Goal: Task Accomplishment & Management: Manage account settings

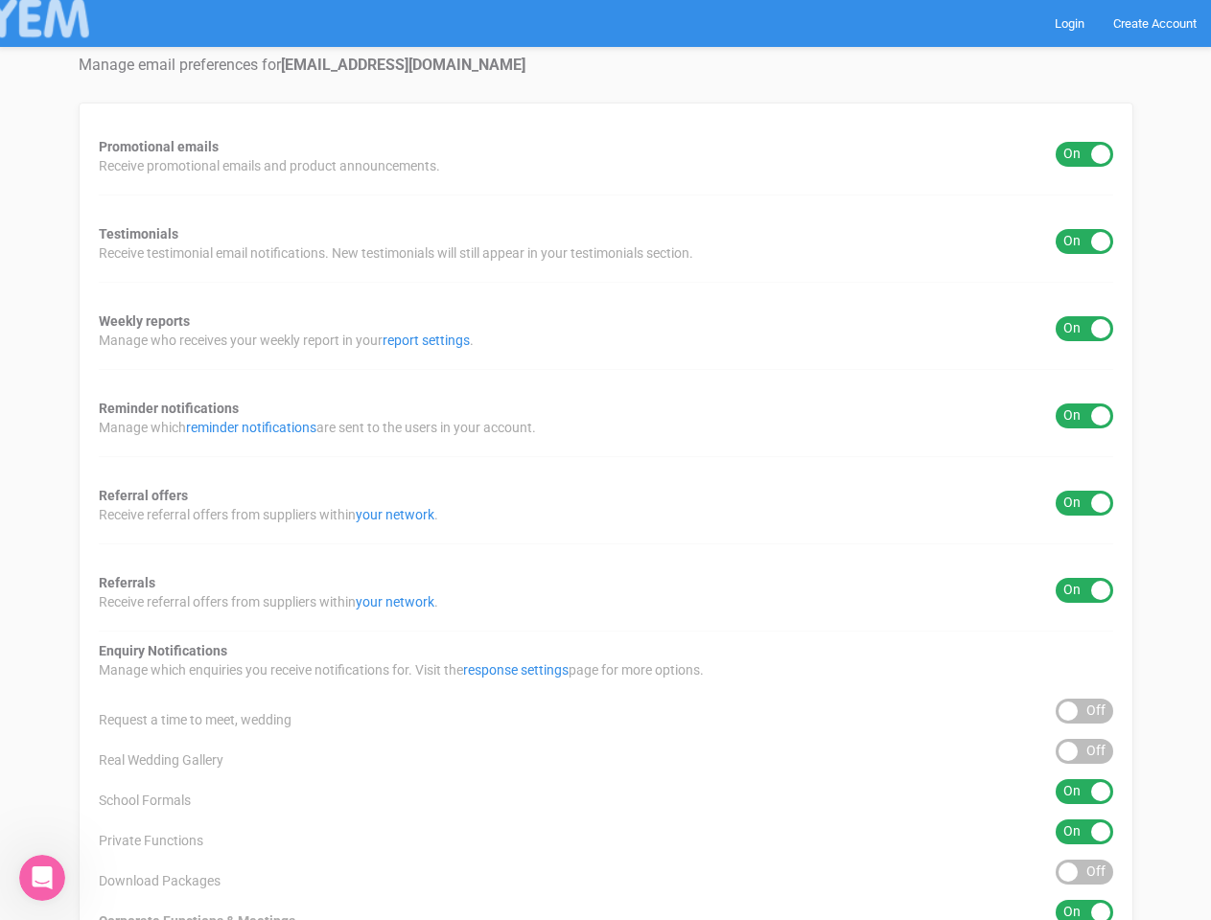
click at [605, 460] on div "Promotional emails ON OFF Receive promotional emails and product announcements.…" at bounding box center [606, 713] width 1055 height 1220
click at [1084, 154] on div "ON OFF" at bounding box center [1085, 154] width 58 height 25
click at [1084, 242] on div "ON OFF" at bounding box center [1085, 241] width 58 height 25
click at [1084, 329] on div "ON OFF" at bounding box center [1085, 328] width 58 height 25
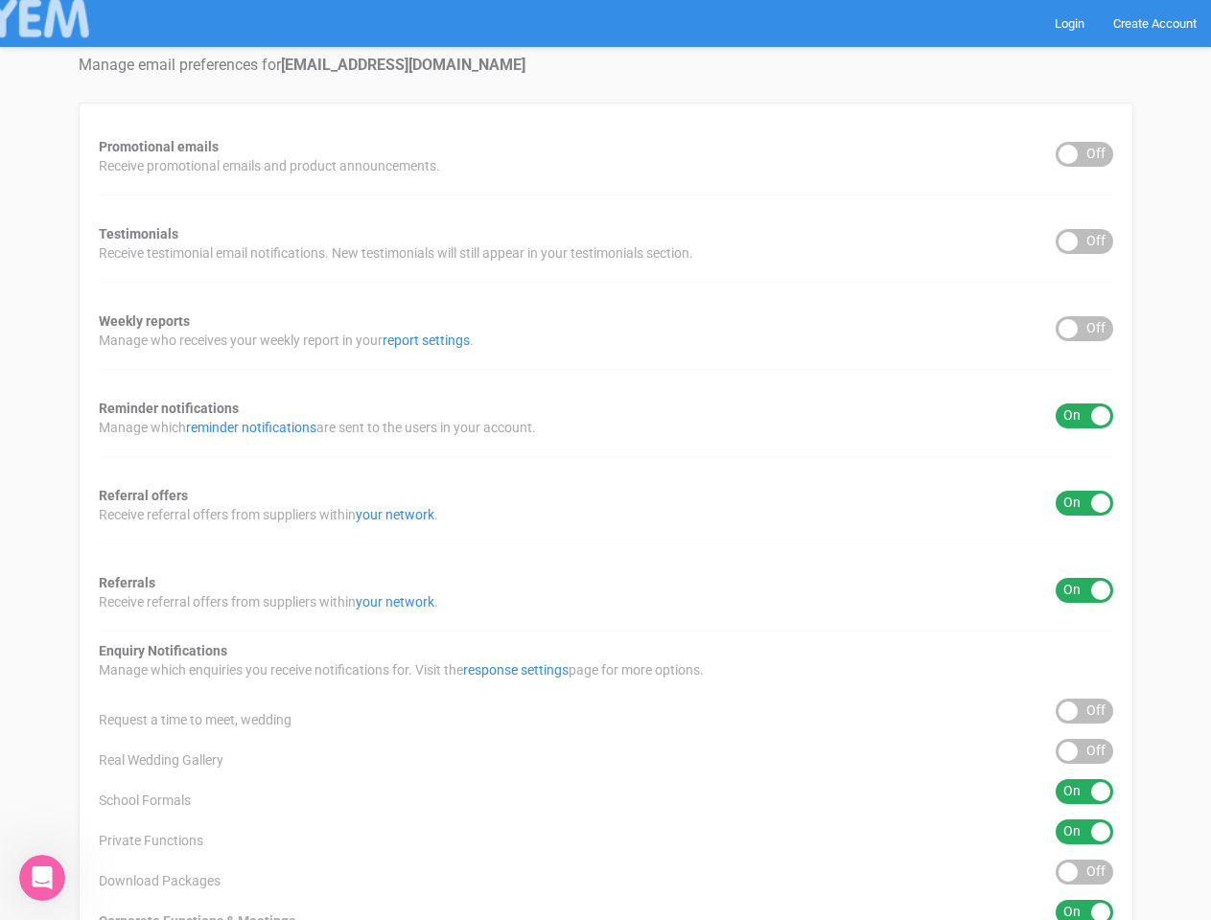
click at [1084, 416] on div "ON OFF" at bounding box center [1085, 416] width 58 height 25
click at [1084, 503] on div "ON OFF" at bounding box center [1085, 503] width 58 height 25
click at [1084, 591] on div "ON OFF" at bounding box center [1085, 590] width 58 height 25
click at [1084, 711] on div "ON OFF" at bounding box center [1085, 711] width 58 height 25
click at [1084, 752] on div "ON OFF" at bounding box center [1085, 751] width 58 height 25
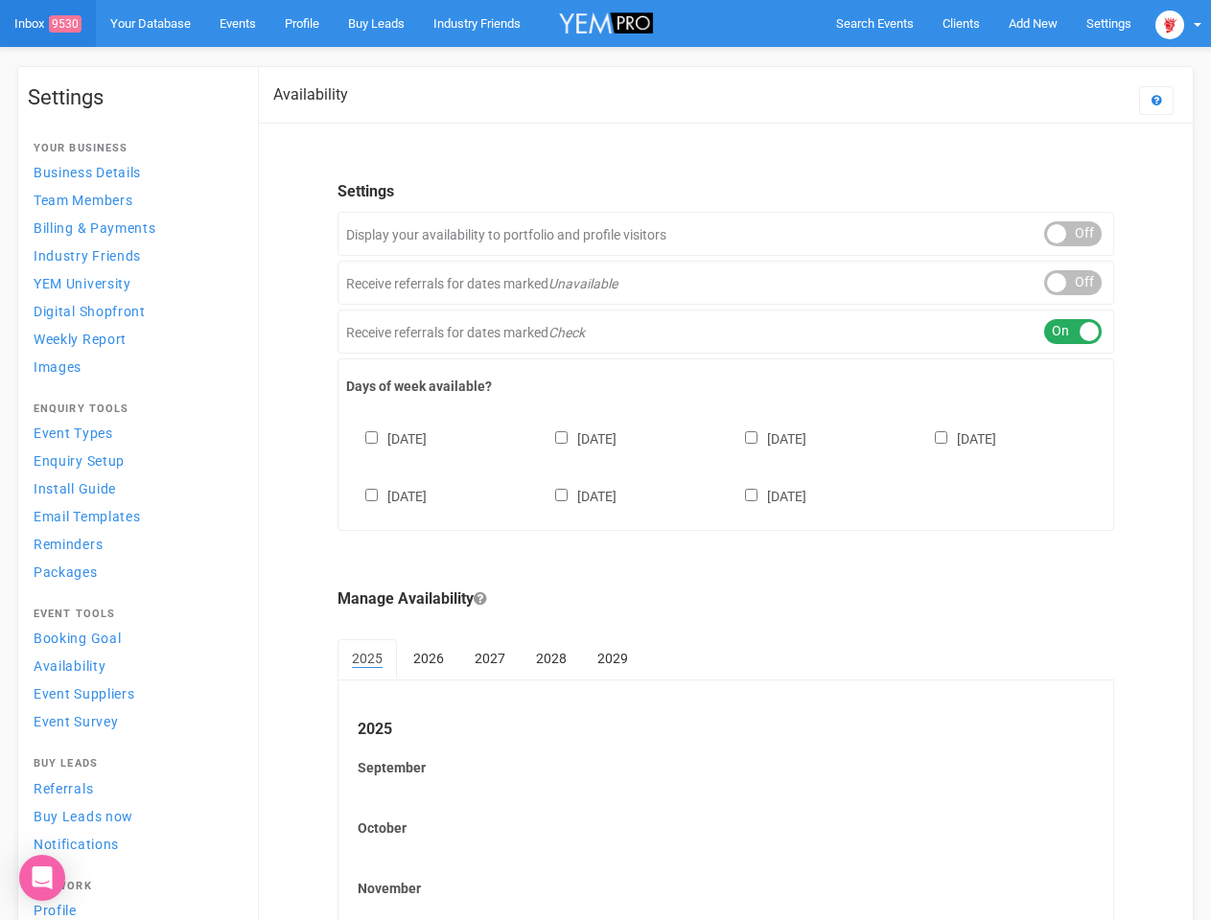
click at [605, 460] on div "[DATE] [DATE] [DATE] [DATE] [DATE] [DATE] [DATE]" at bounding box center [725, 458] width 759 height 115
click at [874, 23] on span "Search Events" at bounding box center [875, 23] width 78 height 14
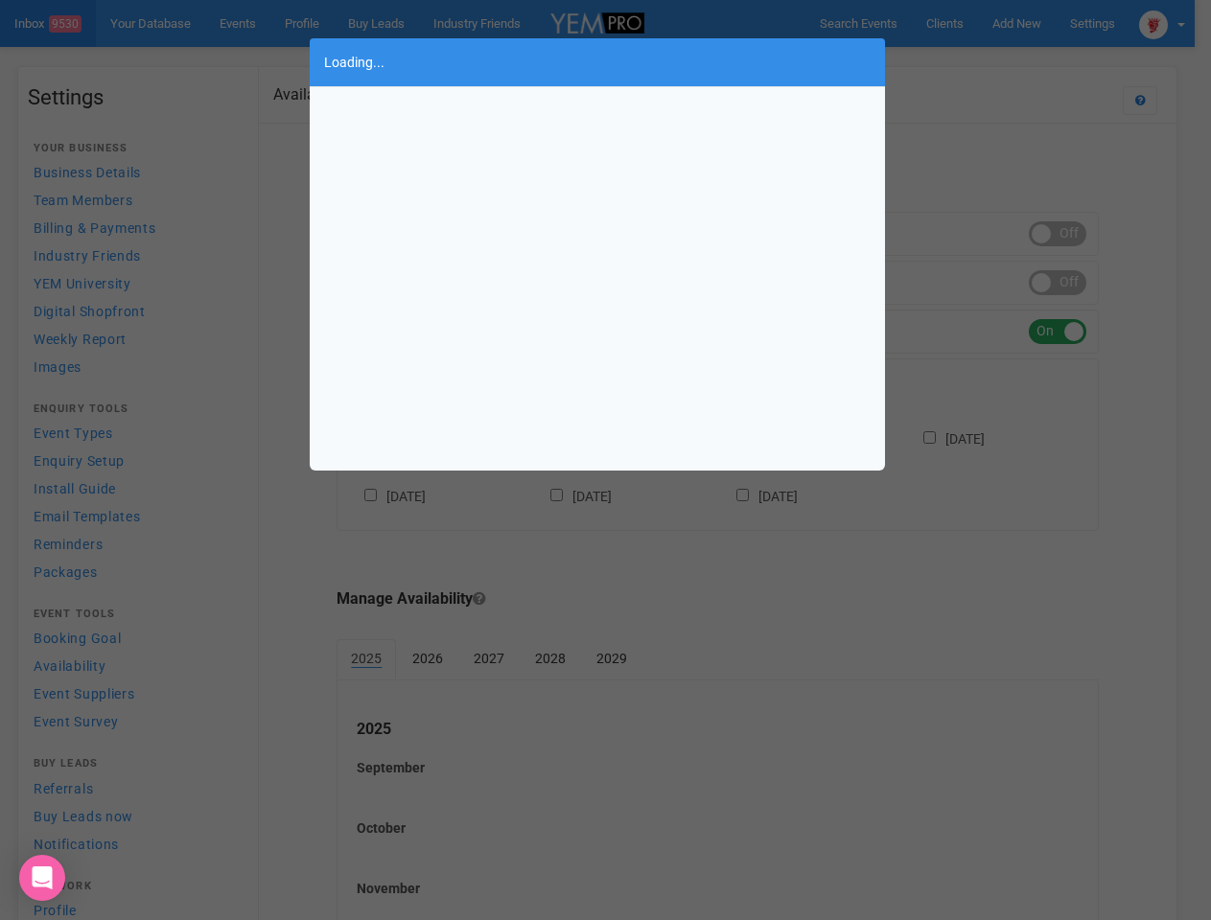
click at [1033, 23] on div "Loading..." at bounding box center [605, 460] width 1211 height 920
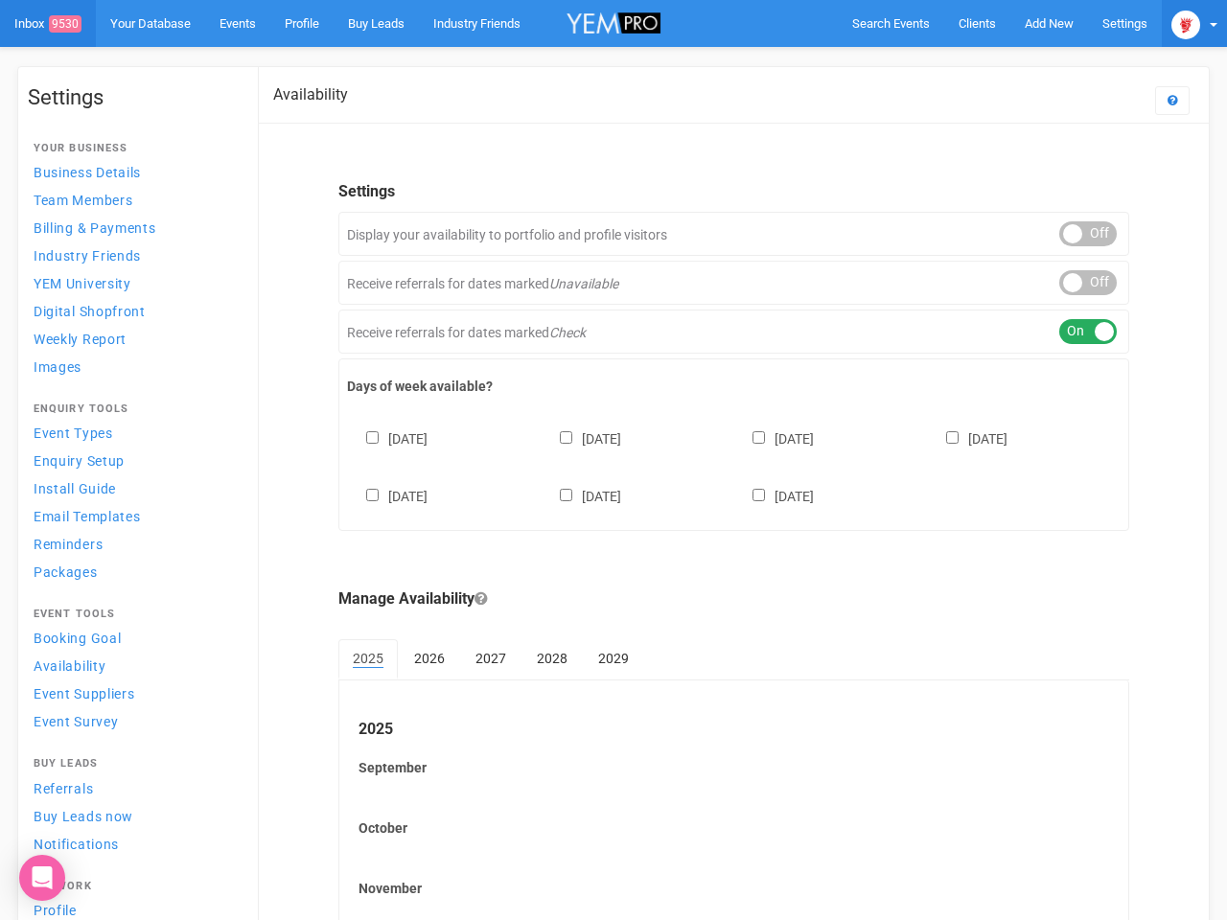
click at [1178, 23] on img at bounding box center [1186, 25] width 29 height 29
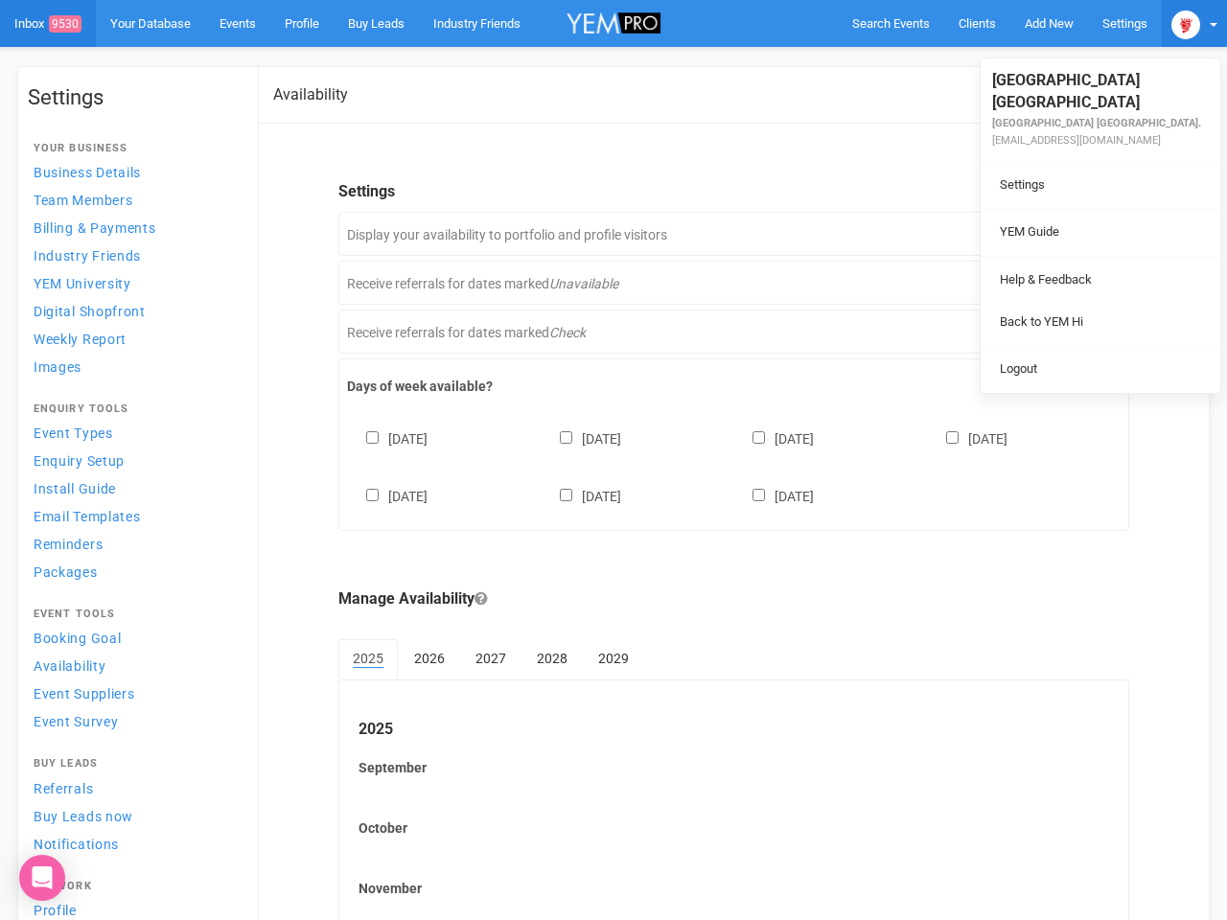
click at [1073, 234] on div "ON OFF" at bounding box center [1088, 233] width 58 height 25
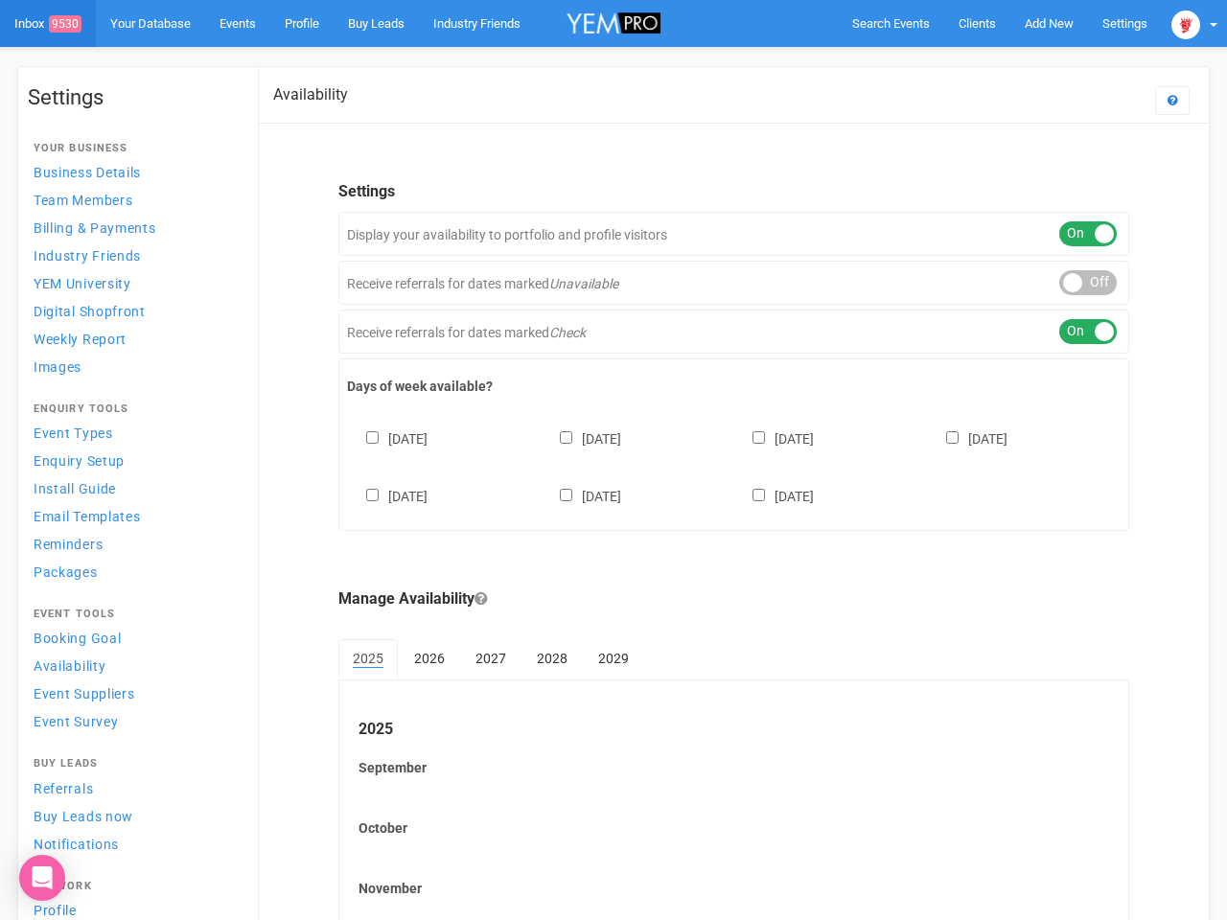
click at [1073, 283] on div "ON OFF" at bounding box center [1088, 282] width 58 height 25
click at [1073, 332] on div "ON OFF" at bounding box center [1088, 331] width 58 height 25
click at [726, 465] on div "[DATE] [DATE] [DATE] [DATE] [DATE] [DATE] [DATE]" at bounding box center [734, 458] width 774 height 115
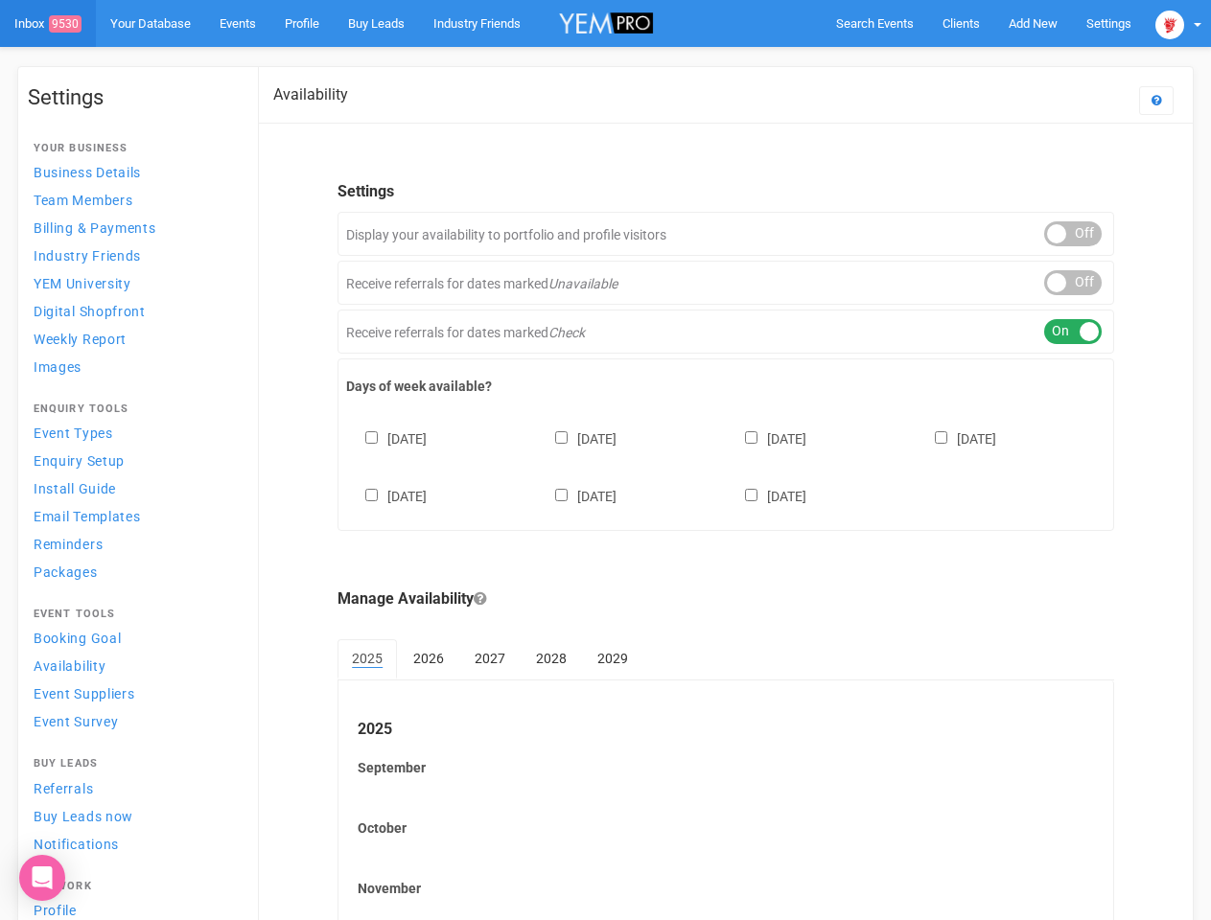
click at [605, 460] on div "[DATE] [DATE] [DATE] [DATE] [DATE] [DATE] [DATE]" at bounding box center [725, 458] width 759 height 115
click at [874, 23] on span "Search Events" at bounding box center [875, 23] width 78 height 14
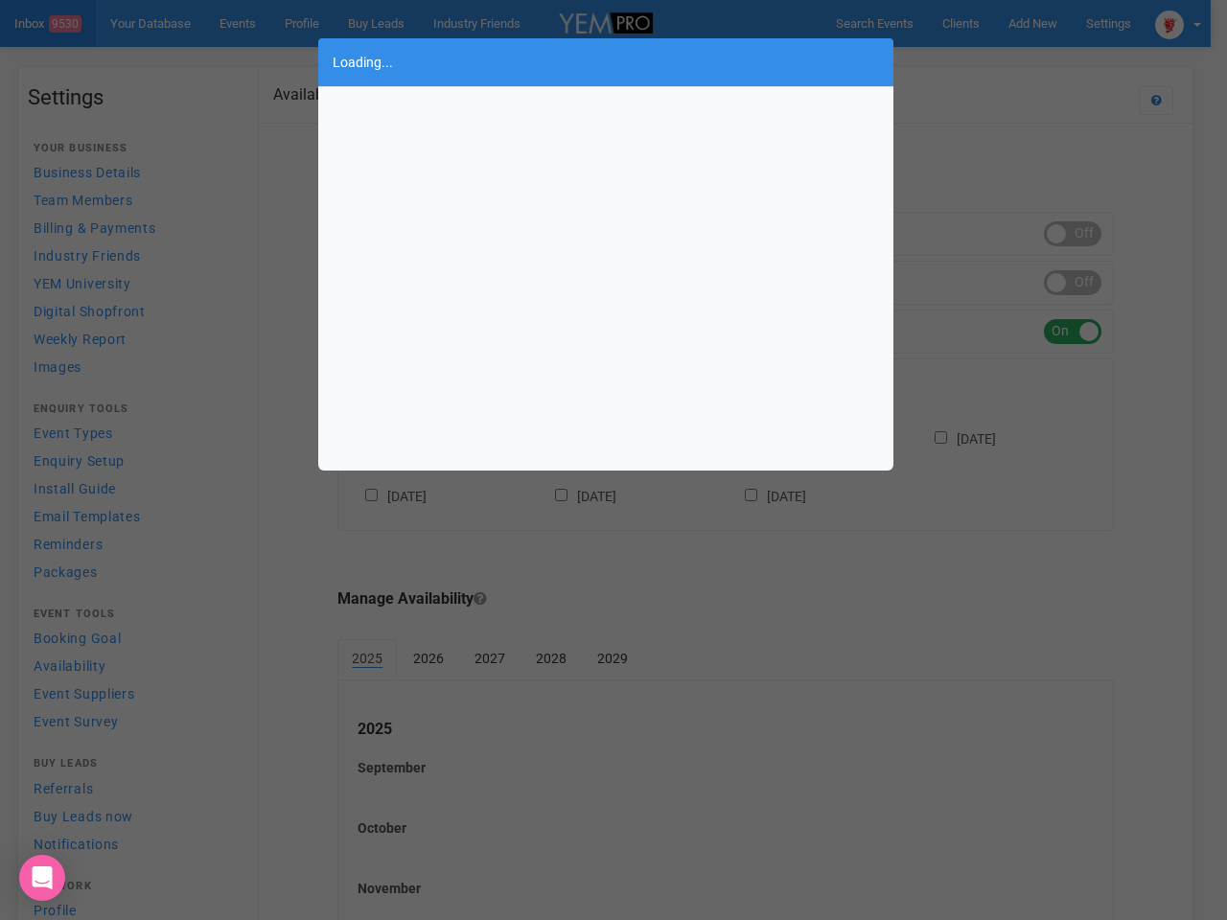
click at [1033, 23] on div "Loading..." at bounding box center [613, 460] width 1227 height 920
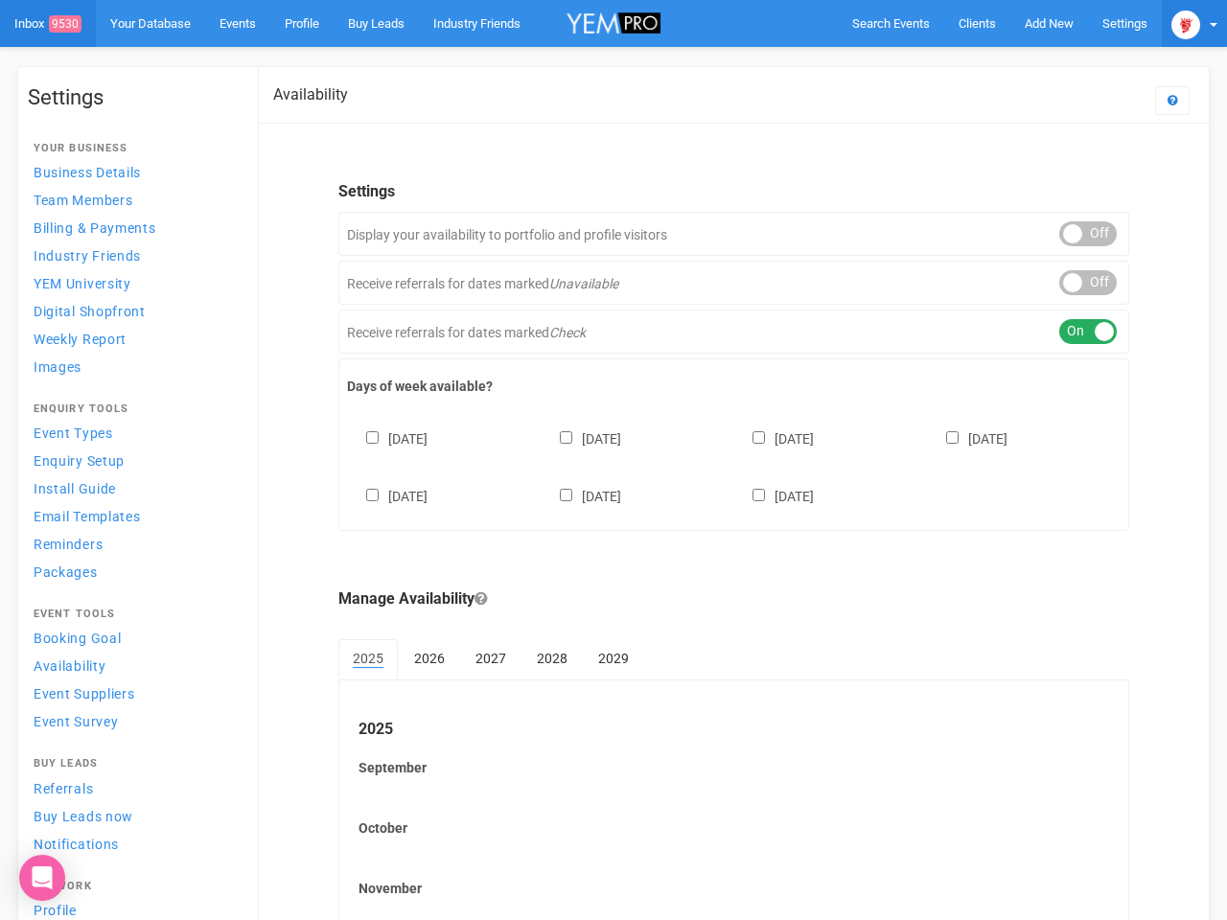
click at [1178, 23] on img at bounding box center [1186, 25] width 29 height 29
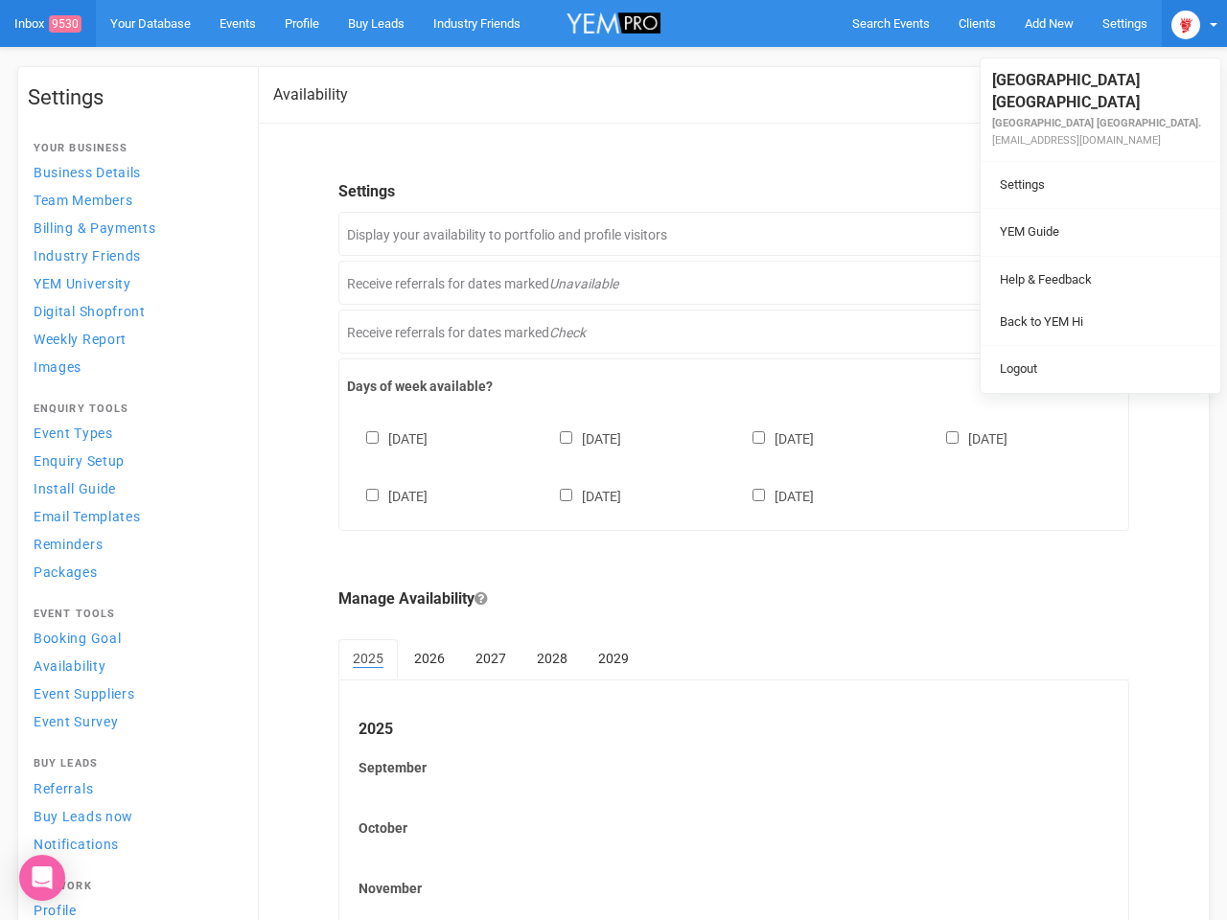
click at [1073, 234] on div "ON OFF" at bounding box center [1088, 233] width 58 height 25
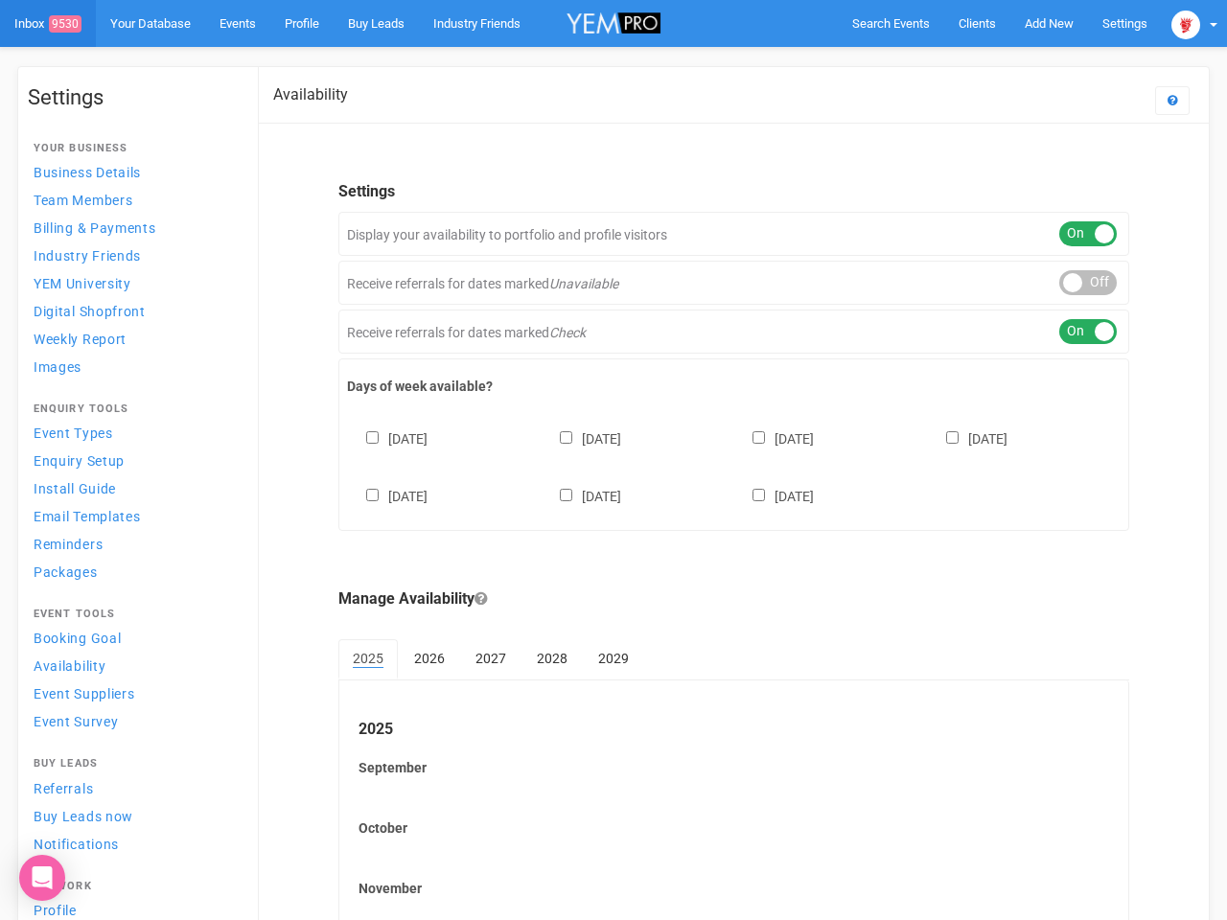
click at [1073, 283] on div "ON OFF" at bounding box center [1088, 282] width 58 height 25
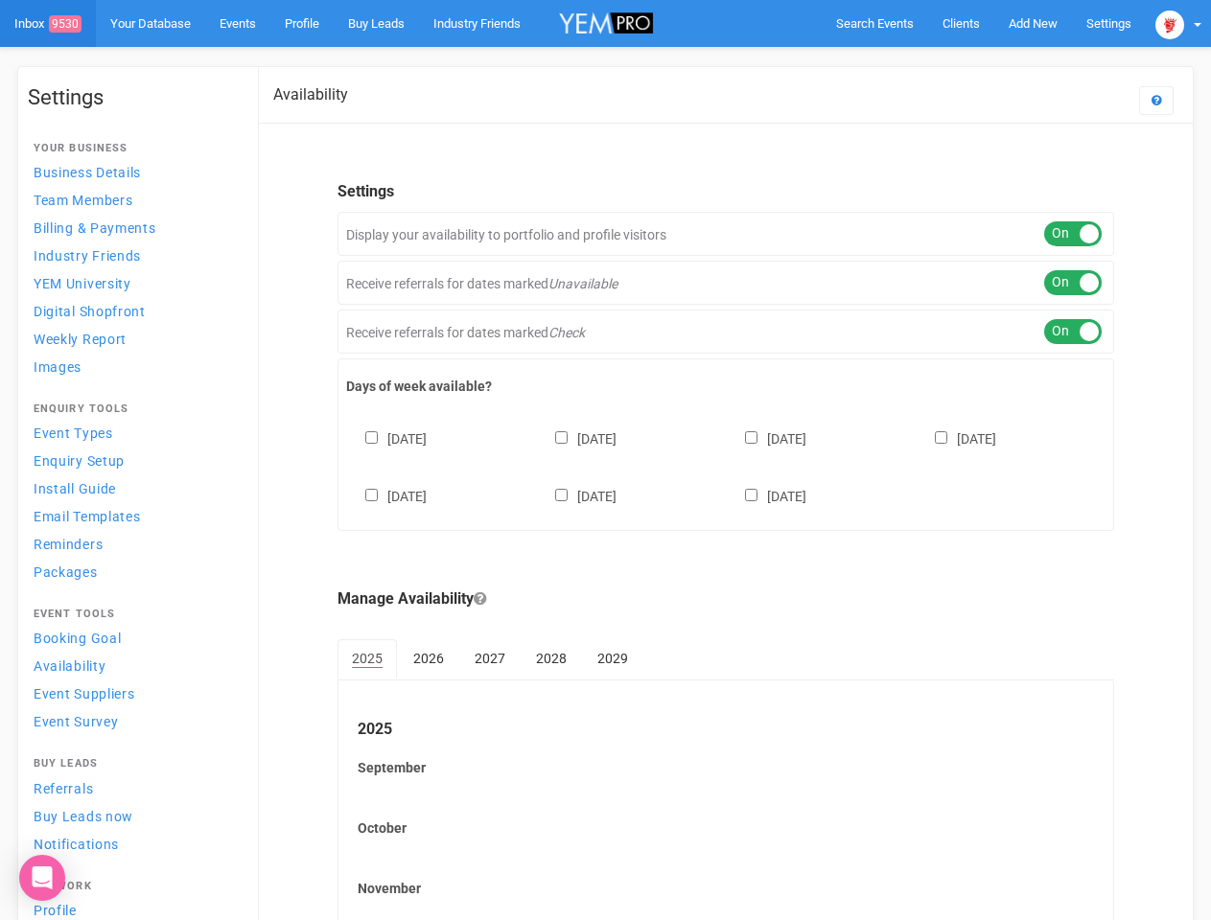
click at [1073, 332] on div "ON OFF" at bounding box center [1073, 331] width 58 height 25
click at [726, 465] on div "[DATE] [DATE] [DATE] [DATE] [DATE] [DATE] [DATE]" at bounding box center [725, 458] width 759 height 115
click at [605, 460] on div "[DATE] [DATE] [DATE] [DATE] [DATE] [DATE] [DATE]" at bounding box center [725, 458] width 759 height 115
click at [874, 23] on span "Search Events" at bounding box center [875, 23] width 78 height 14
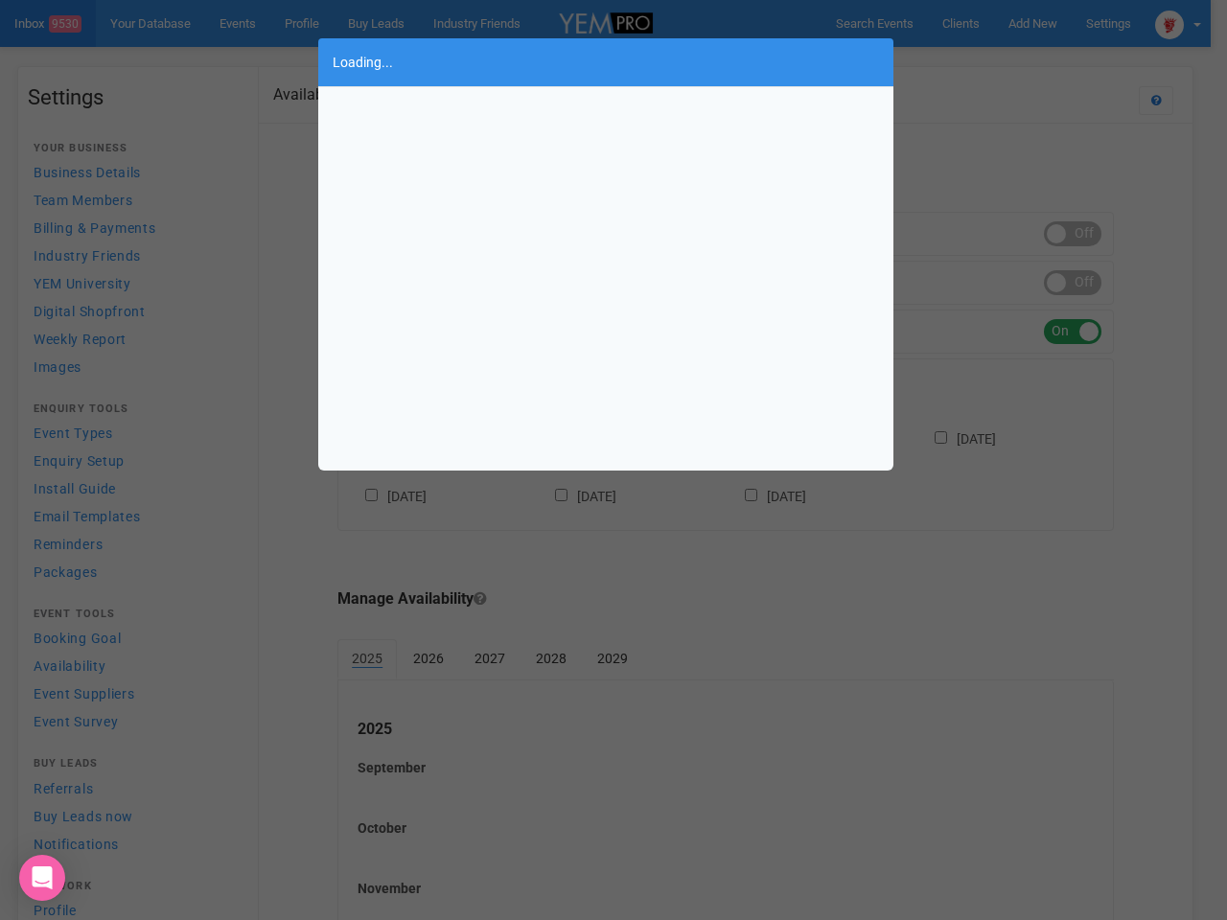
click at [1033, 23] on div "Loading..." at bounding box center [613, 460] width 1227 height 920
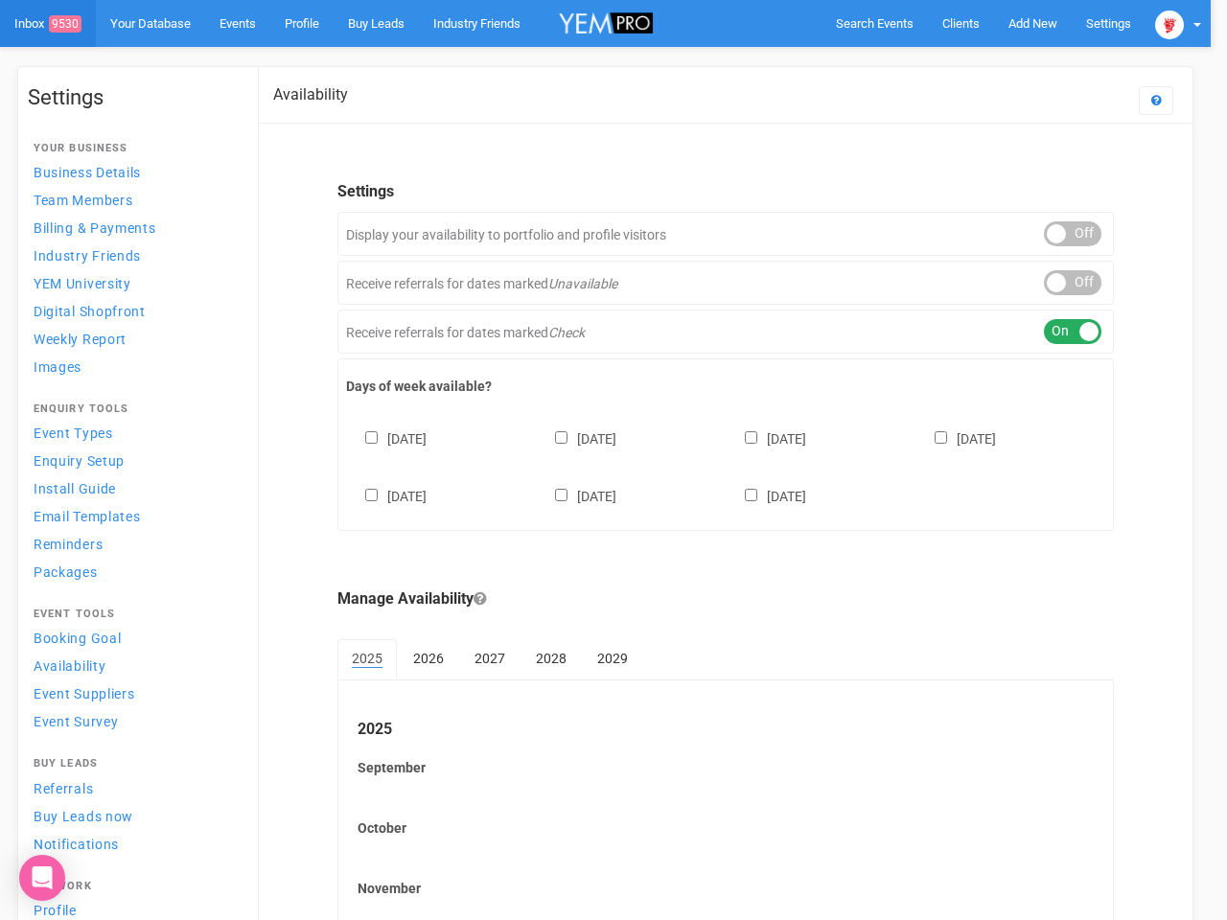
click at [988, 61] on body "Search Events Clients Add New New Client New Event New Enquiry Settings [GEOGRA…" at bounding box center [613, 554] width 1227 height 1109
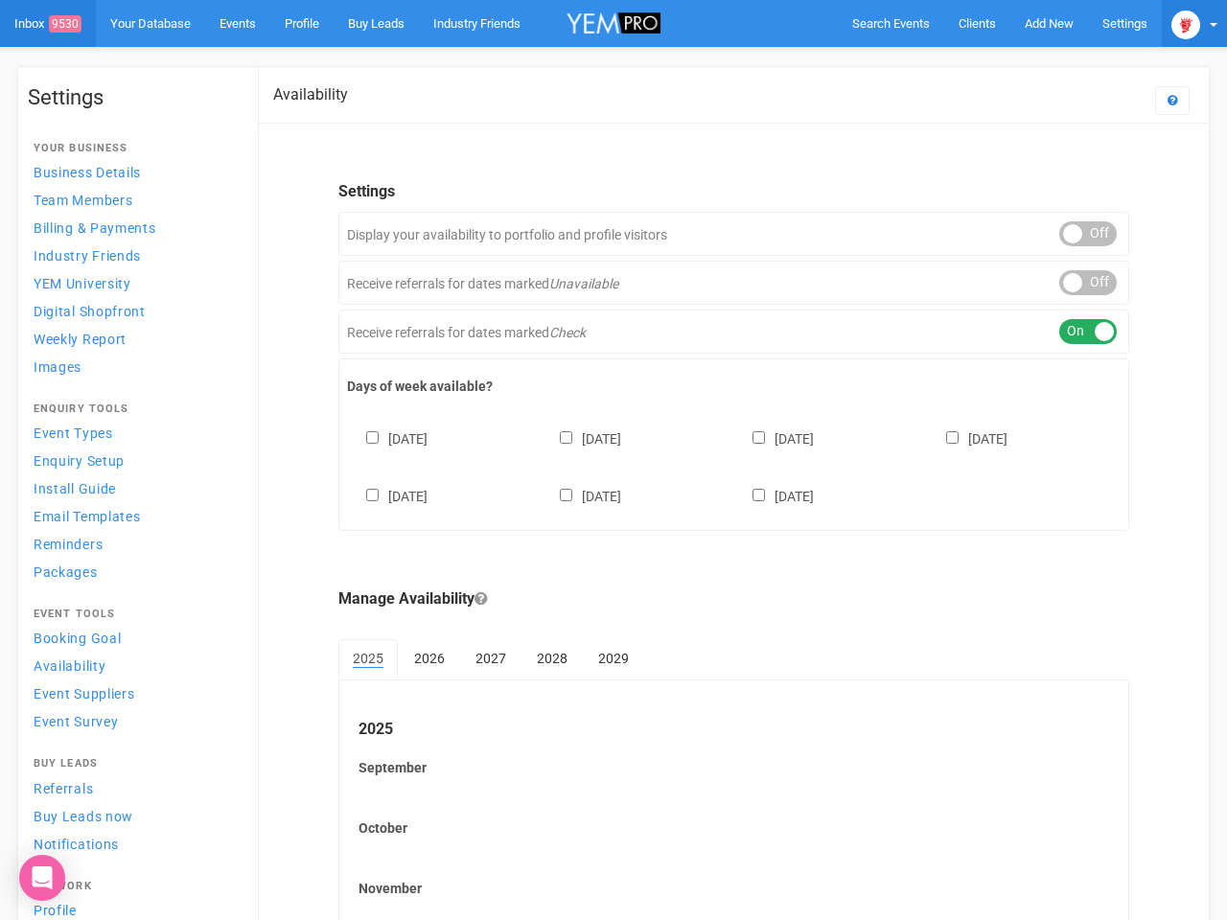
click at [1178, 23] on img at bounding box center [1186, 25] width 29 height 29
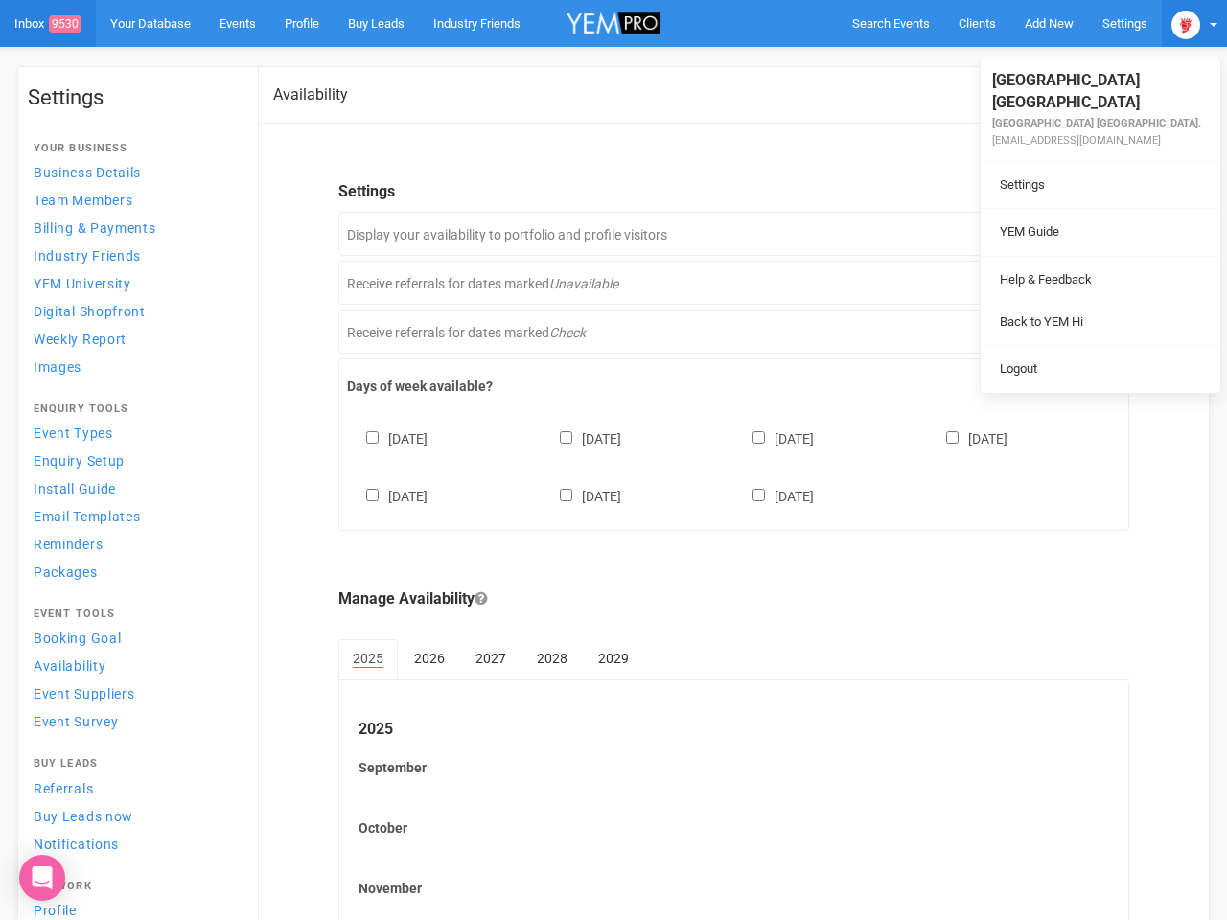
click at [1073, 256] on li at bounding box center [1101, 256] width 240 height 1
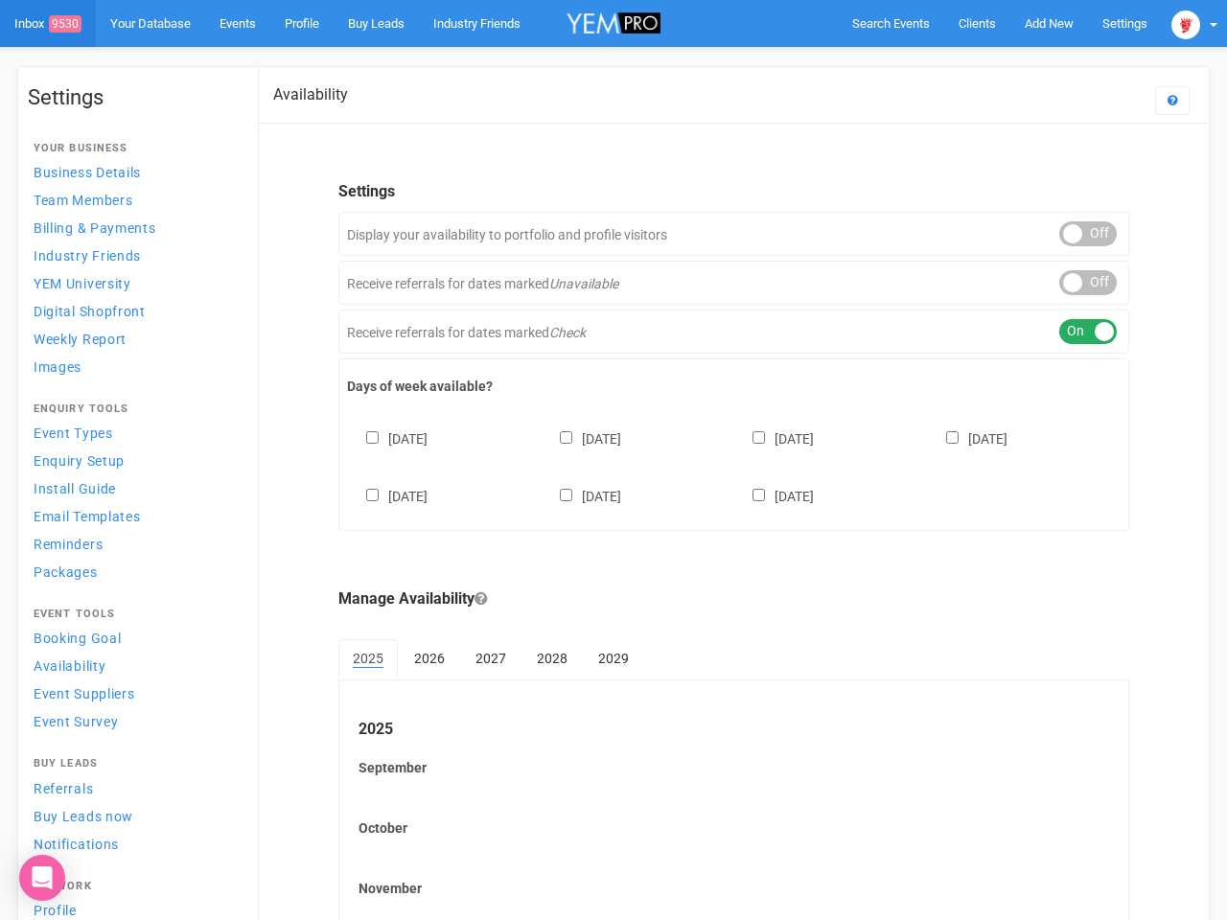
click at [1073, 284] on li "Back to YEM Hi" at bounding box center [1101, 302] width 240 height 37
click at [1073, 332] on li "Logout" at bounding box center [1101, 349] width 240 height 37
click at [726, 465] on div "[DATE] [DATE] [DATE] [DATE] [DATE] [DATE] [DATE]" at bounding box center [734, 458] width 774 height 115
